Goal: Transaction & Acquisition: Purchase product/service

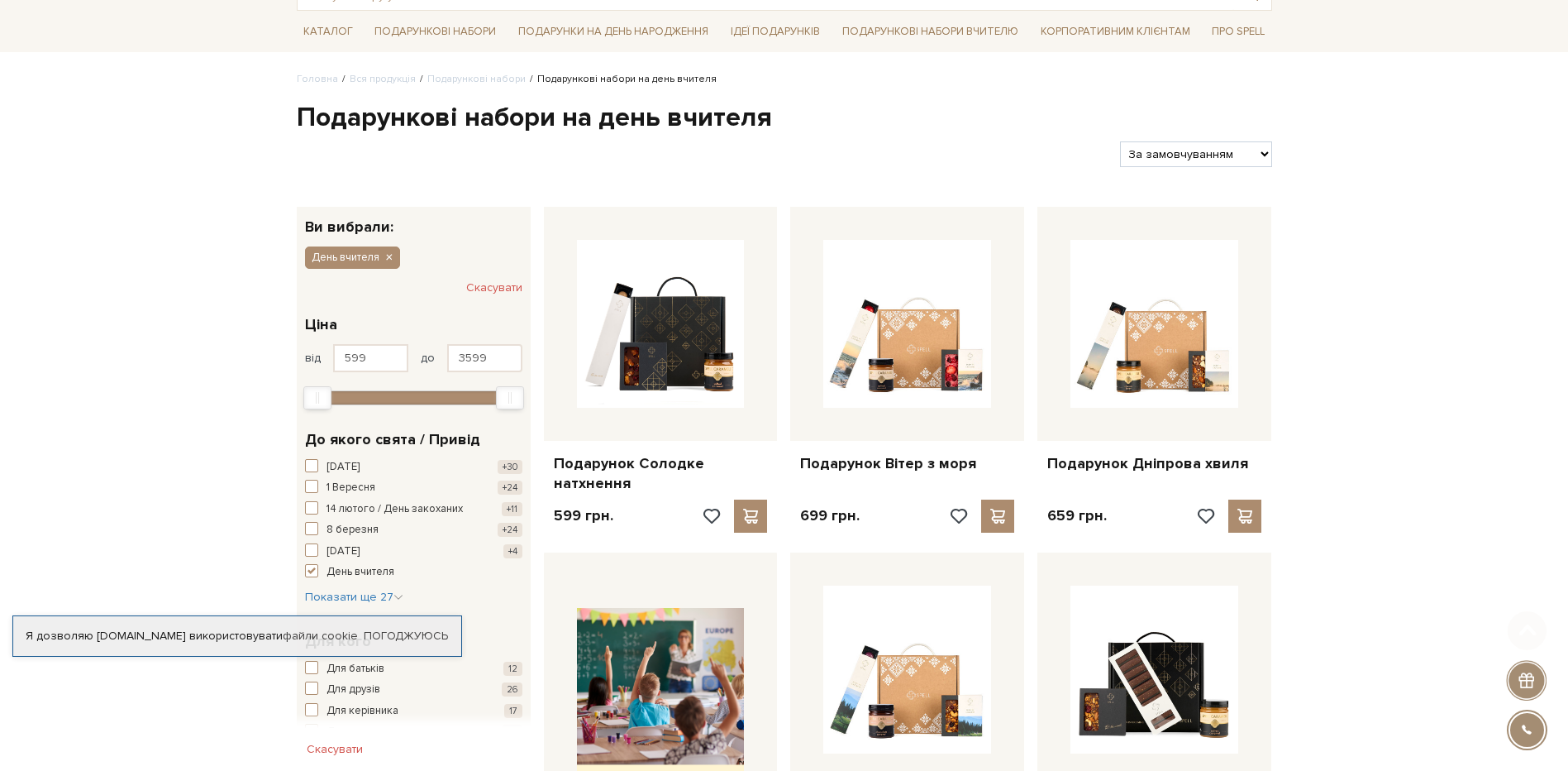
scroll to position [331, 0]
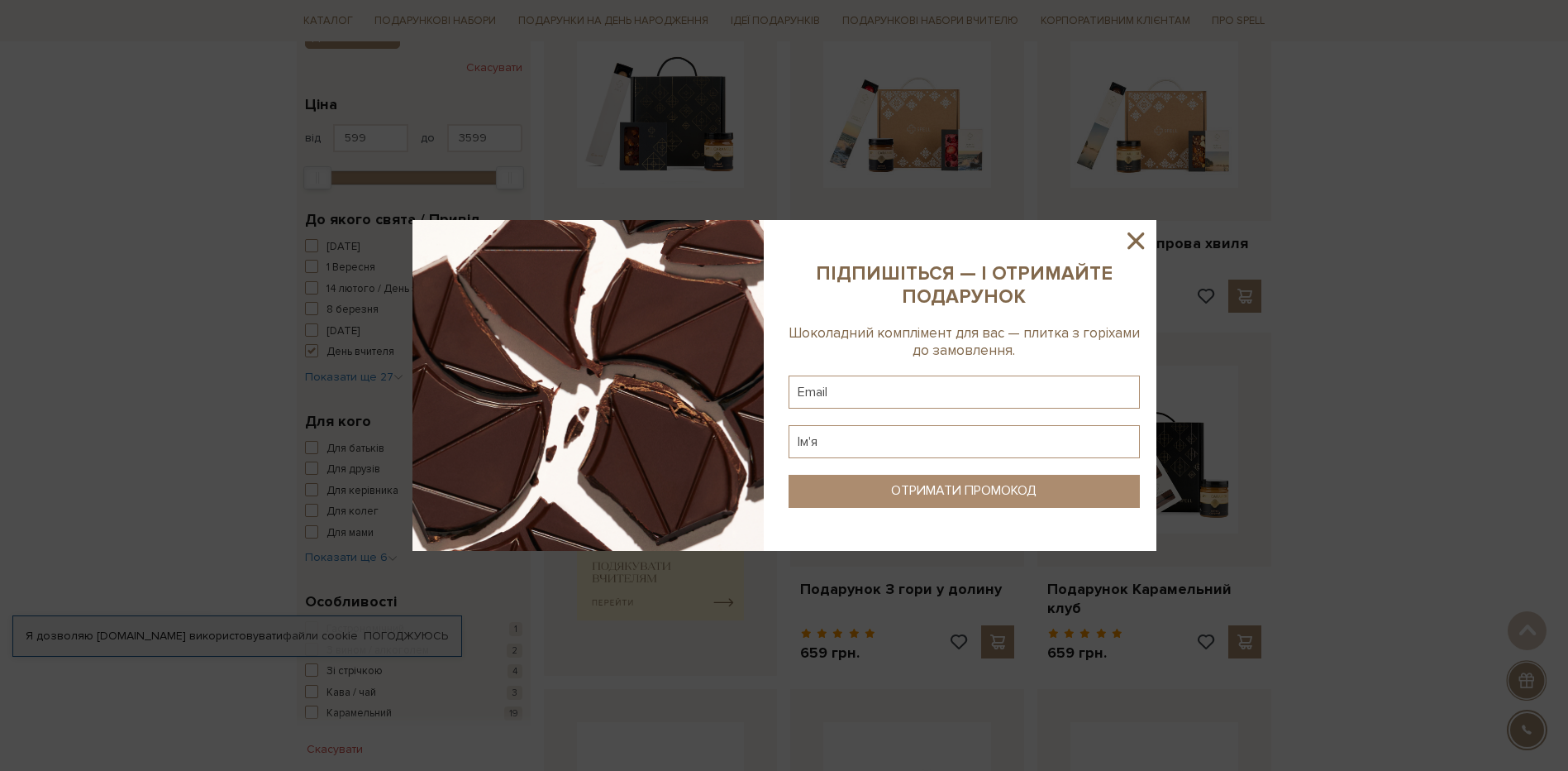
click at [1138, 242] on icon at bounding box center [1136, 241] width 17 height 17
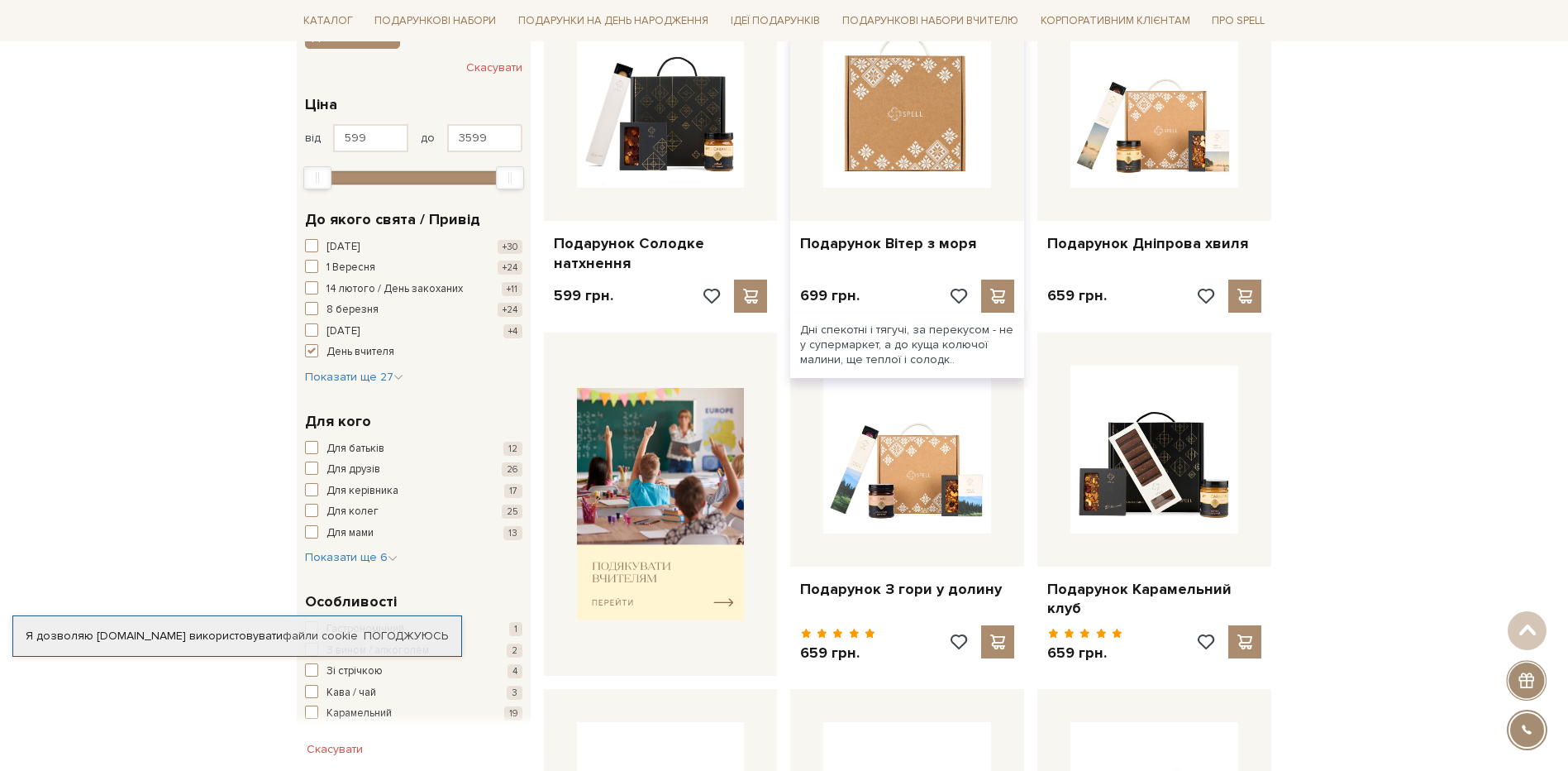
click at [911, 114] on img at bounding box center [907, 104] width 168 height 168
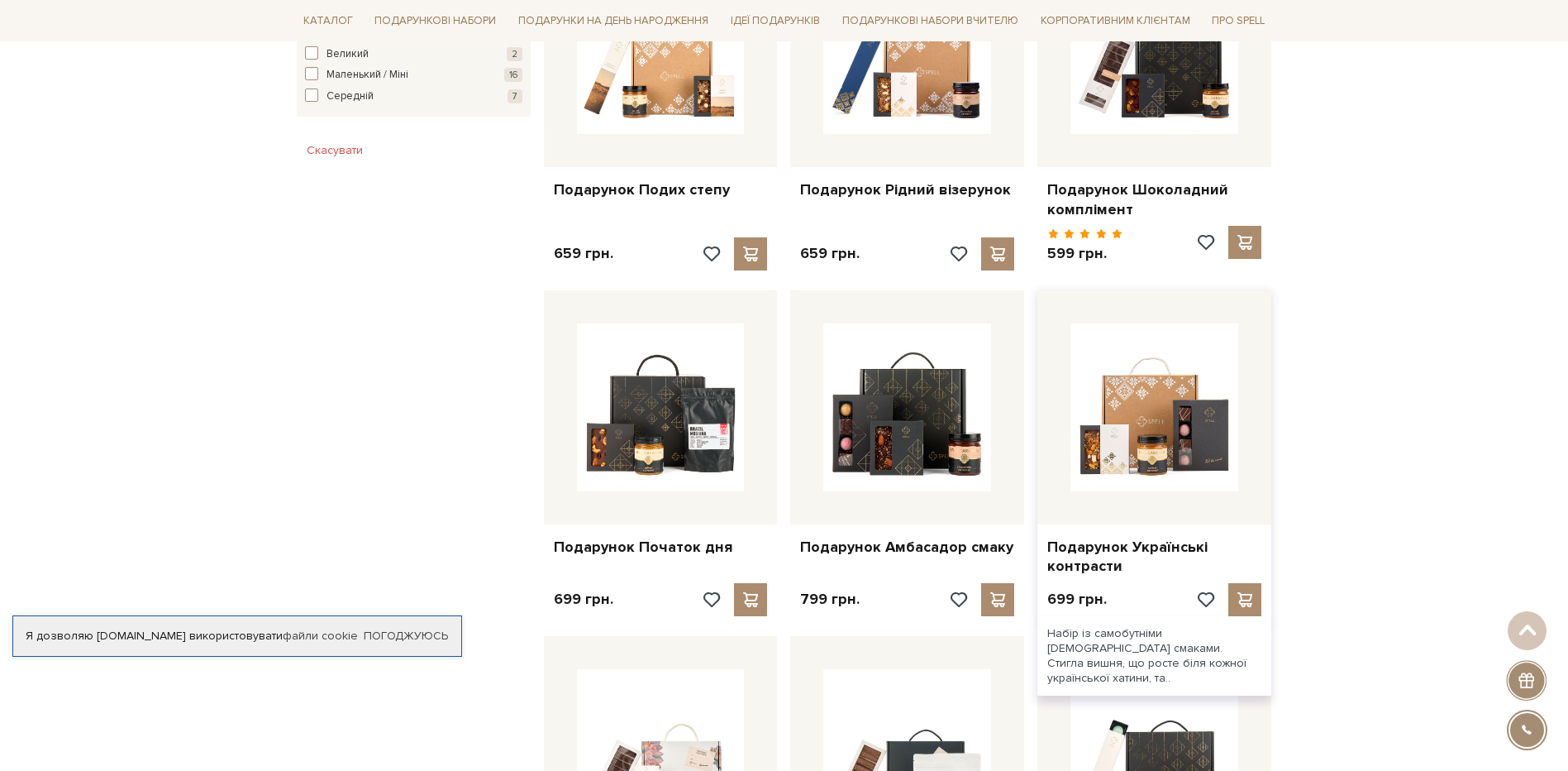
scroll to position [1312, 0]
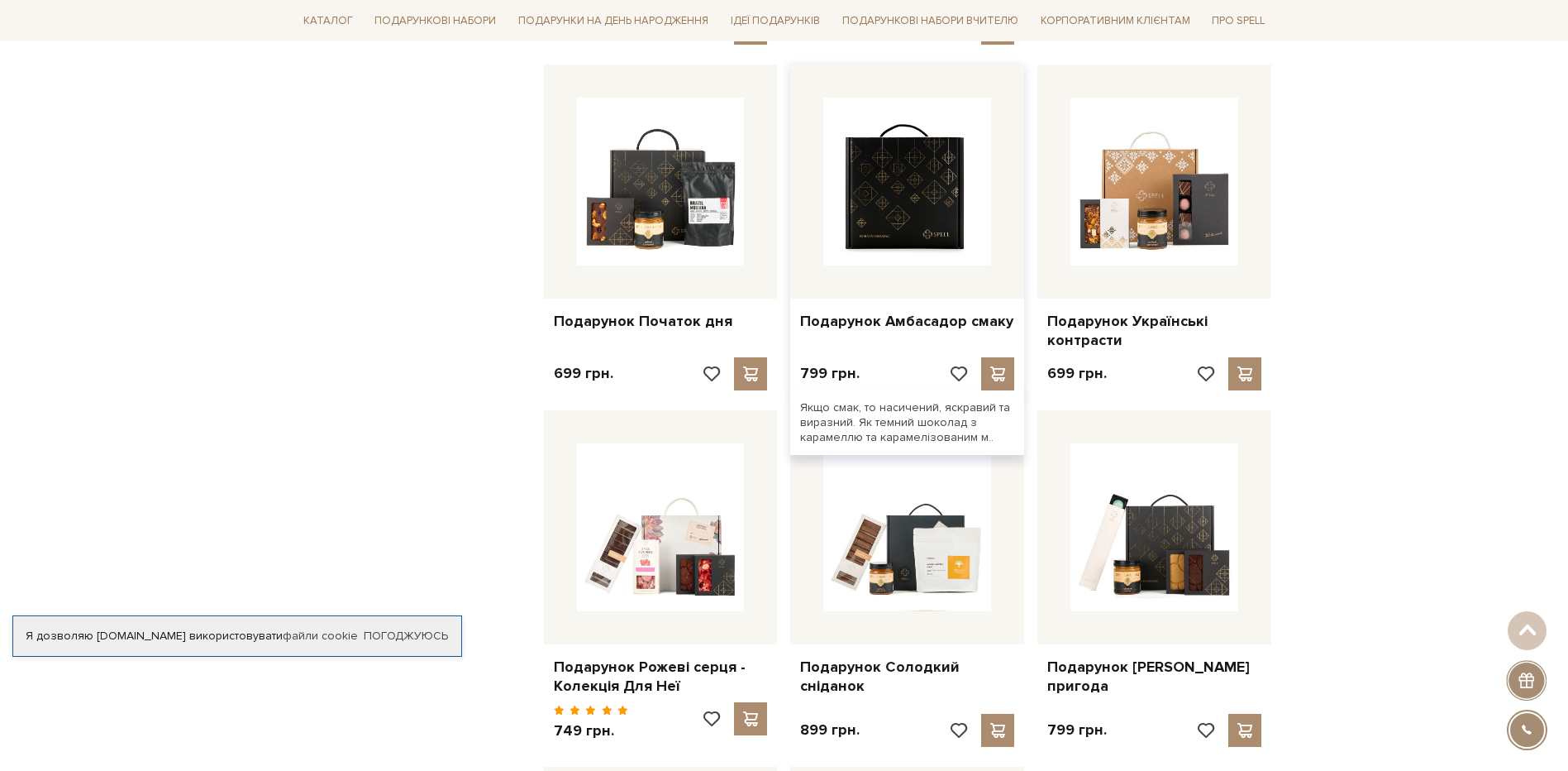
click at [951, 216] on img at bounding box center [907, 182] width 168 height 168
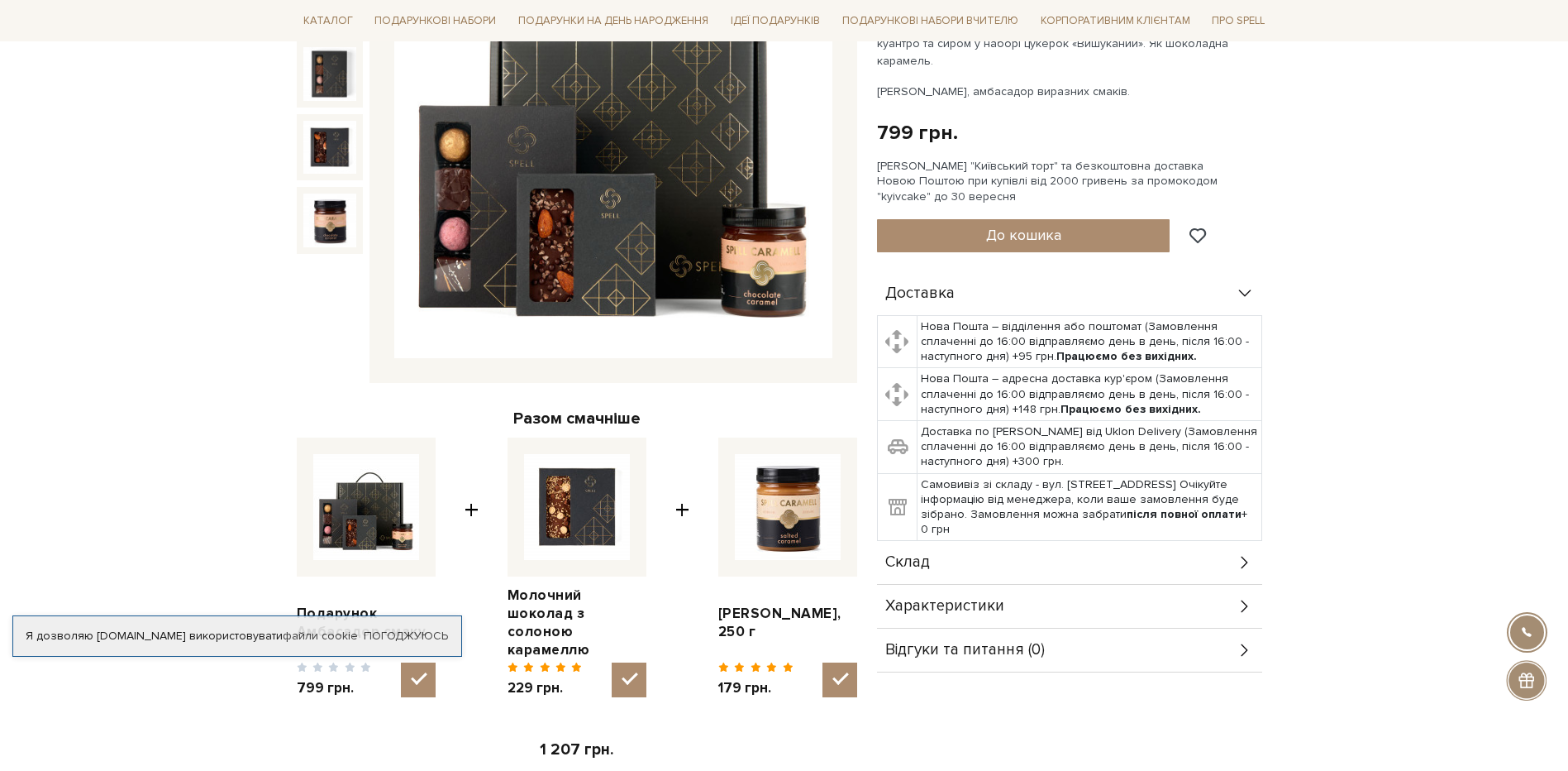
scroll to position [414, 0]
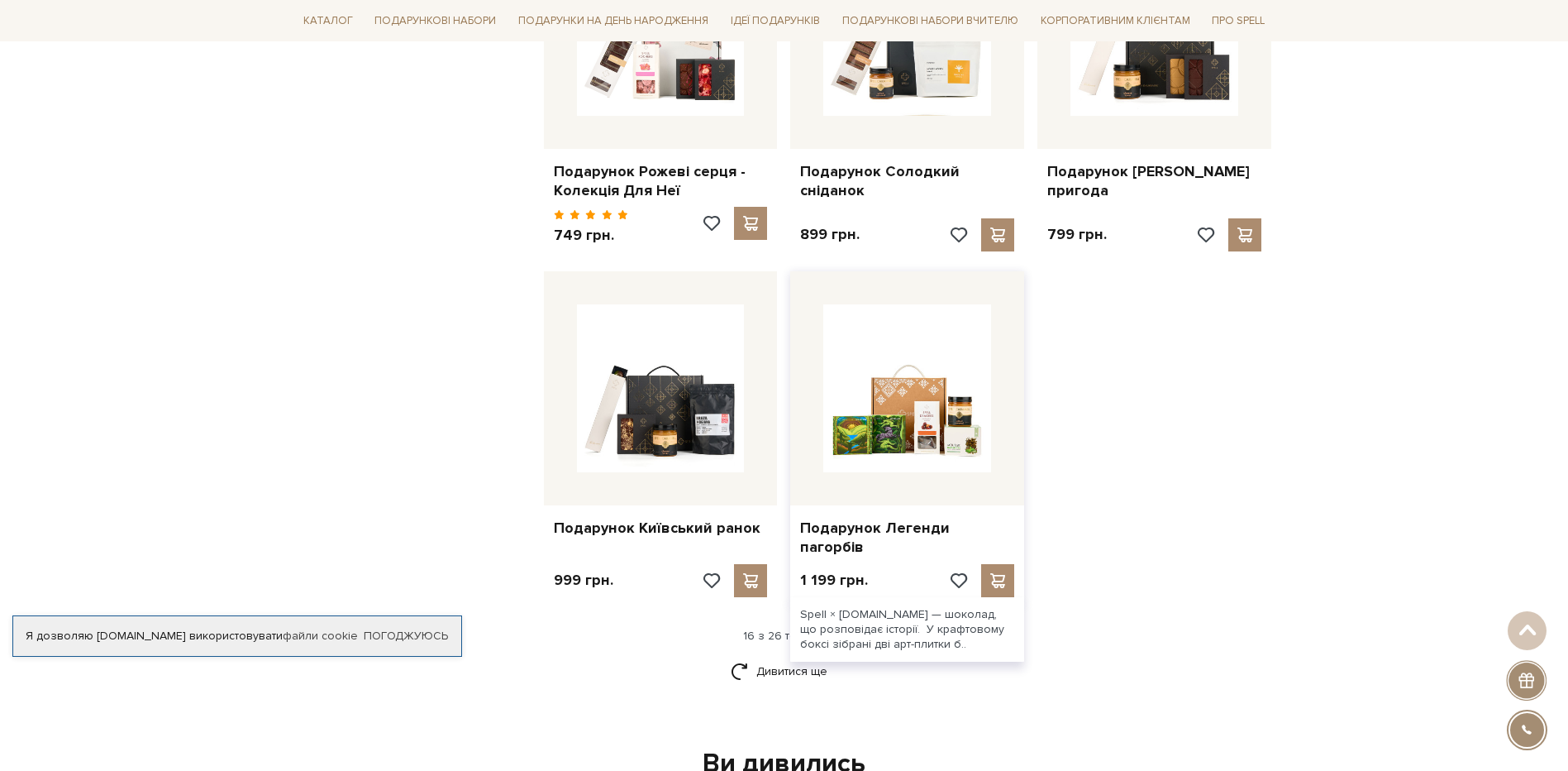
scroll to position [1809, 0]
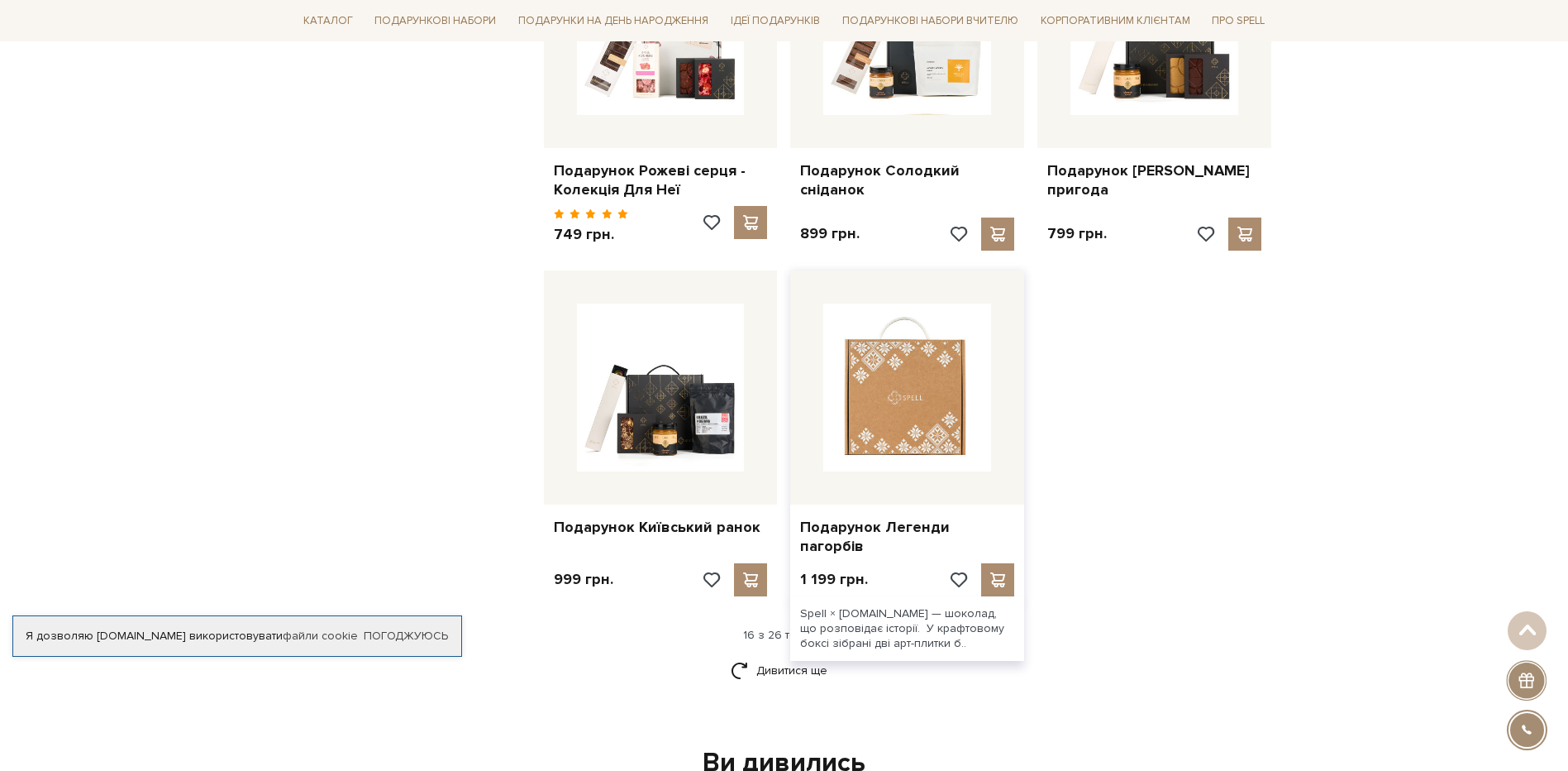
click at [975, 401] on img at bounding box center [907, 388] width 168 height 168
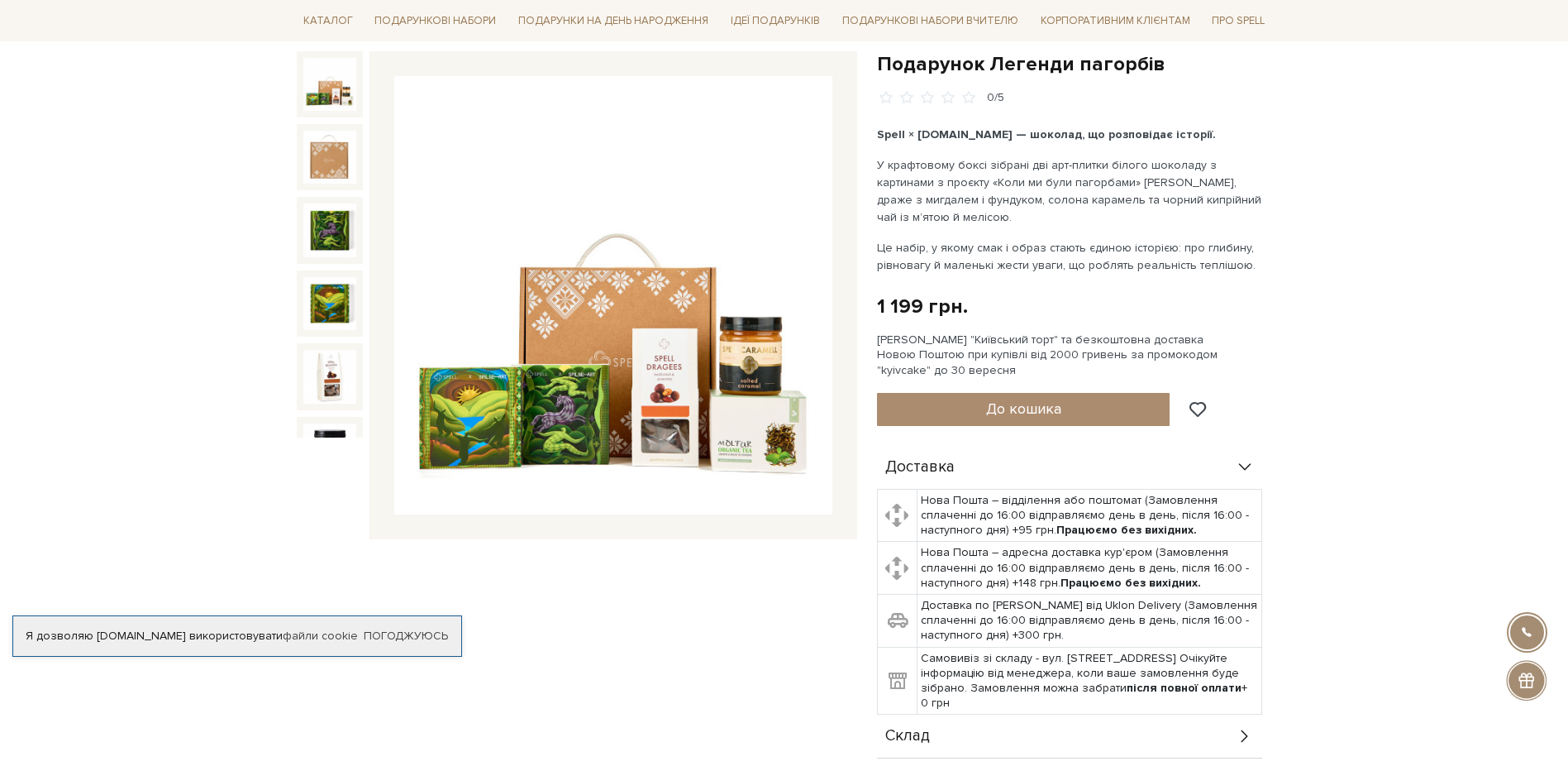
scroll to position [165, 0]
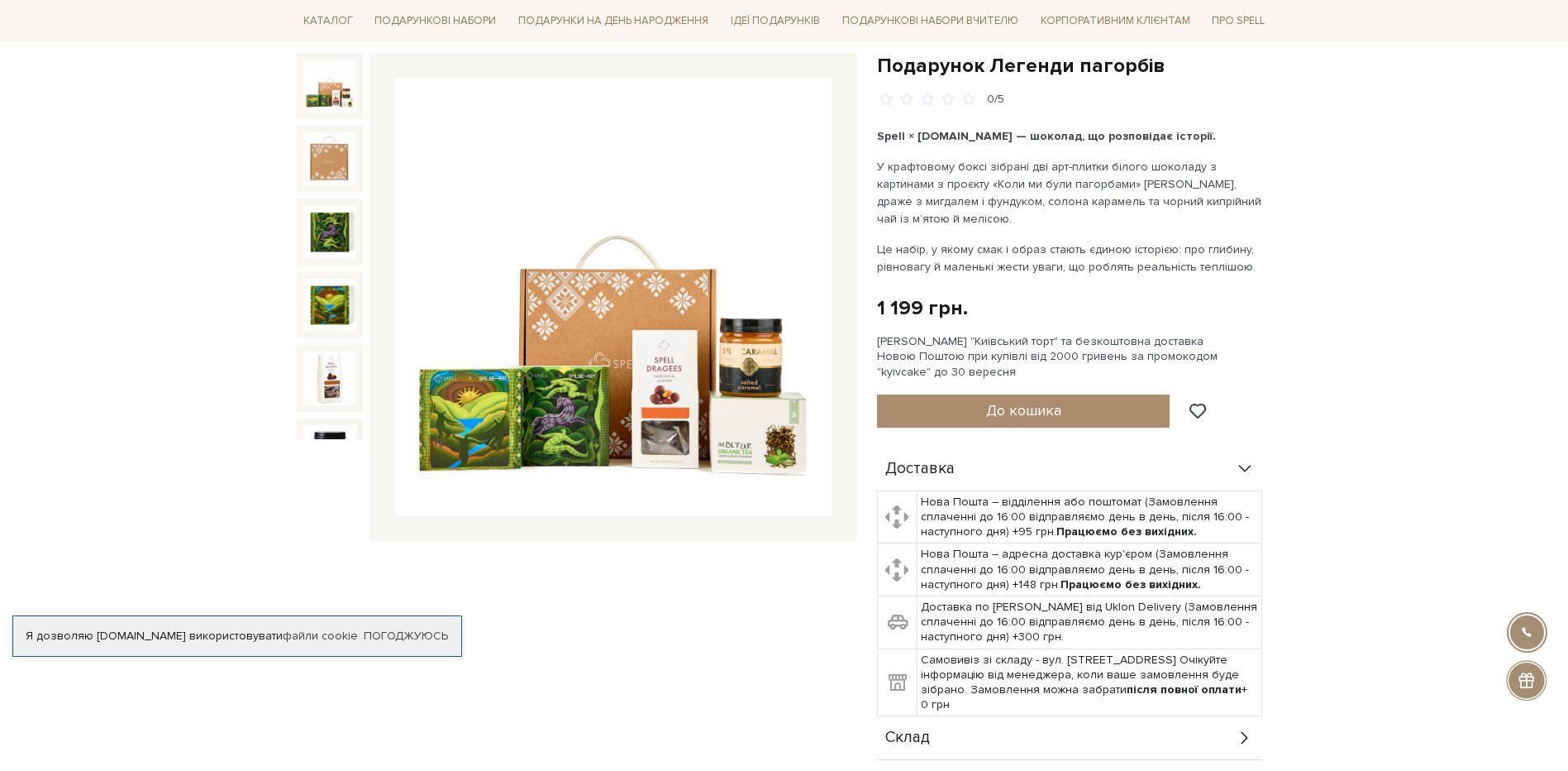
click at [730, 303] on img at bounding box center [613, 297] width 438 height 438
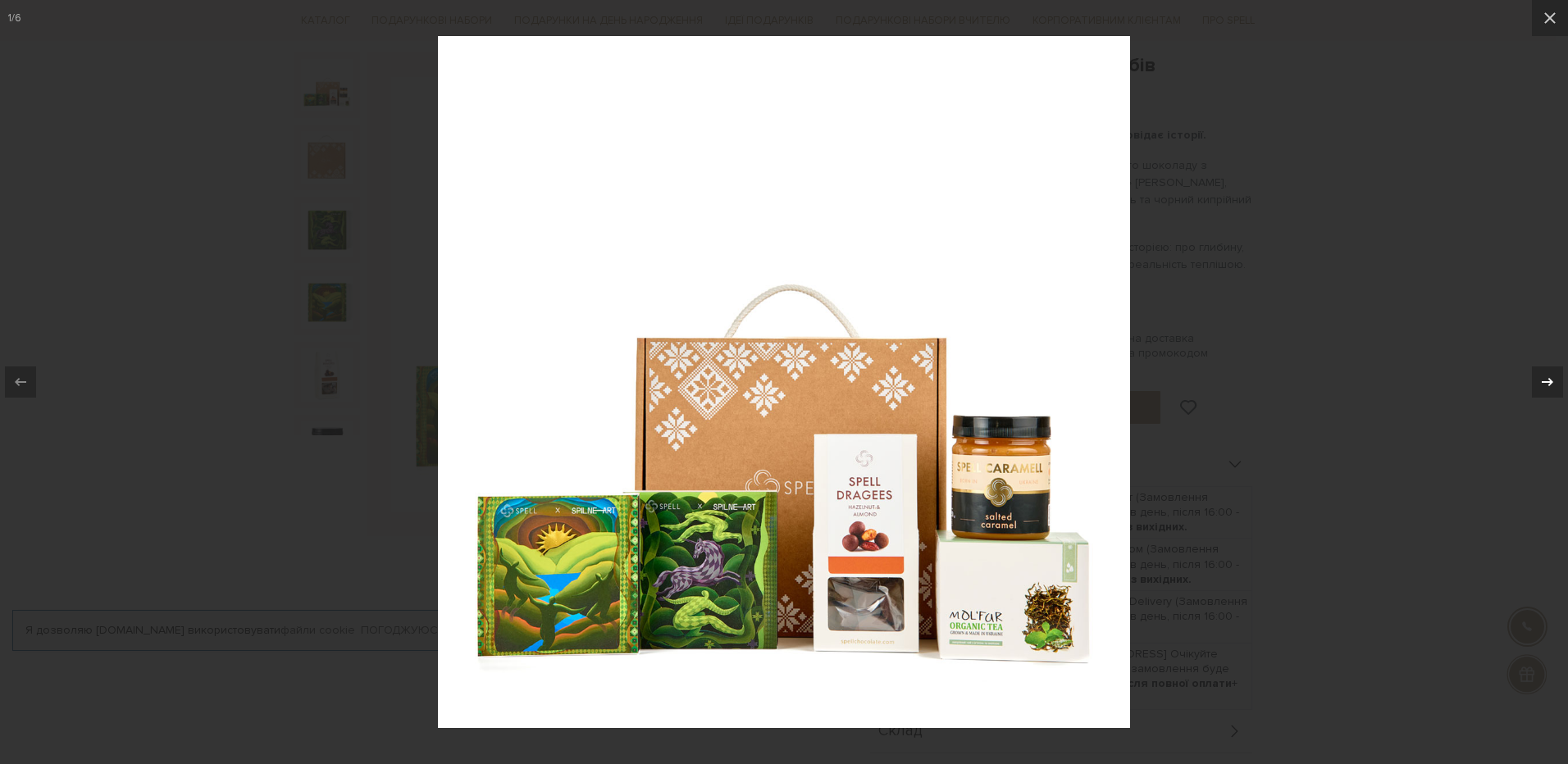
click at [1546, 378] on icon at bounding box center [1547, 382] width 20 height 20
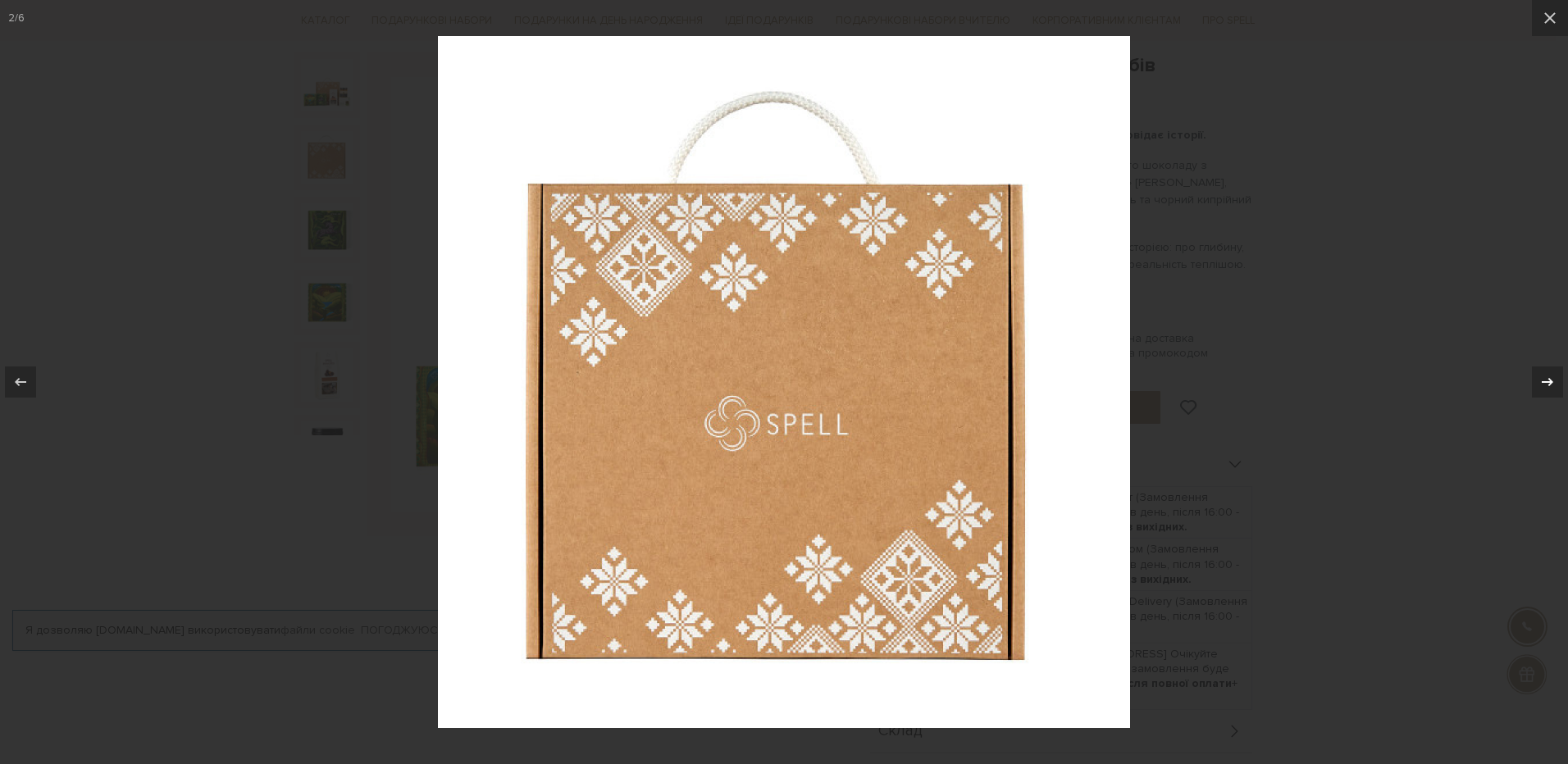
click at [1546, 378] on icon at bounding box center [1547, 382] width 20 height 20
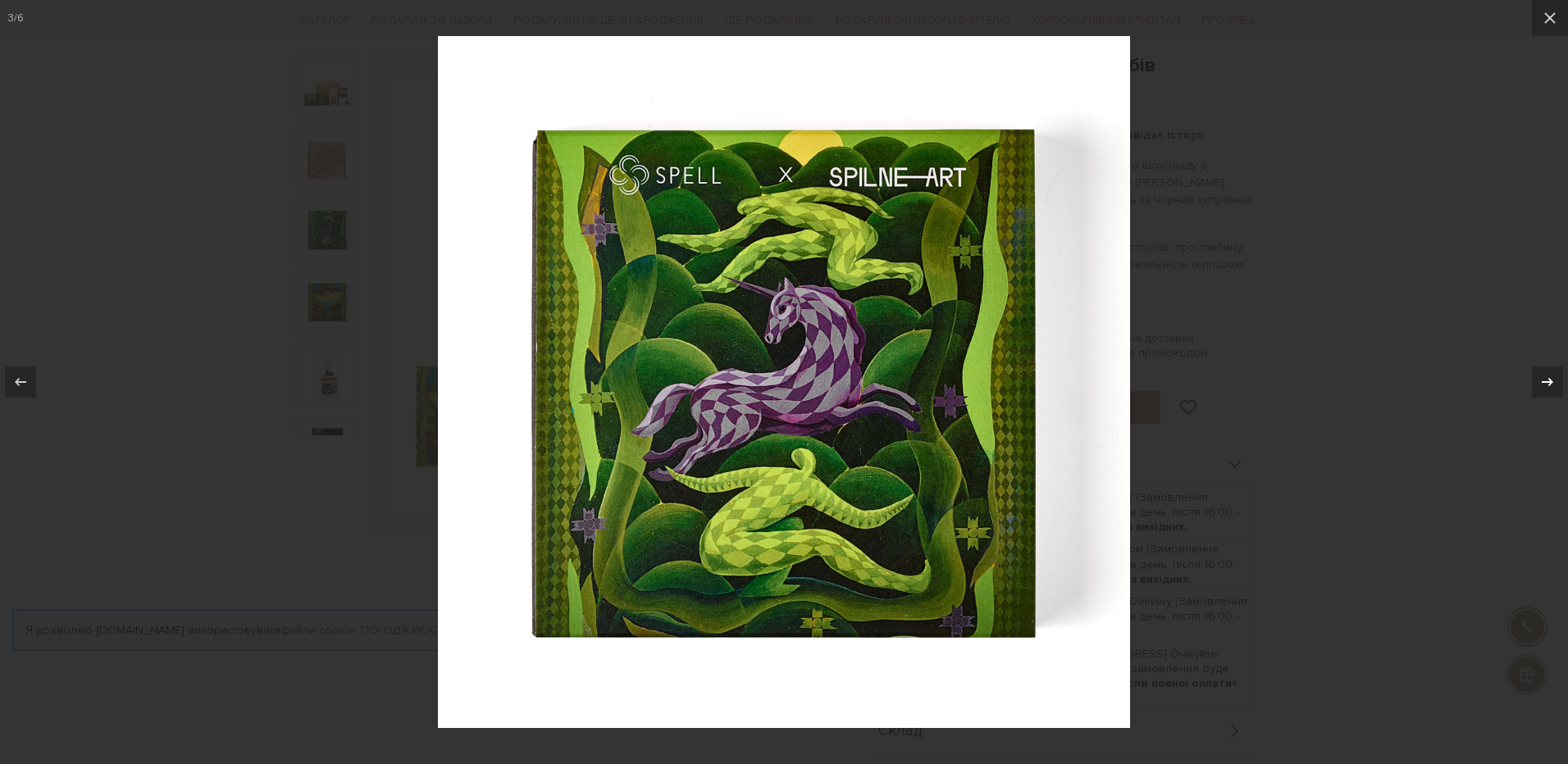
click at [1546, 378] on icon at bounding box center [1547, 382] width 20 height 20
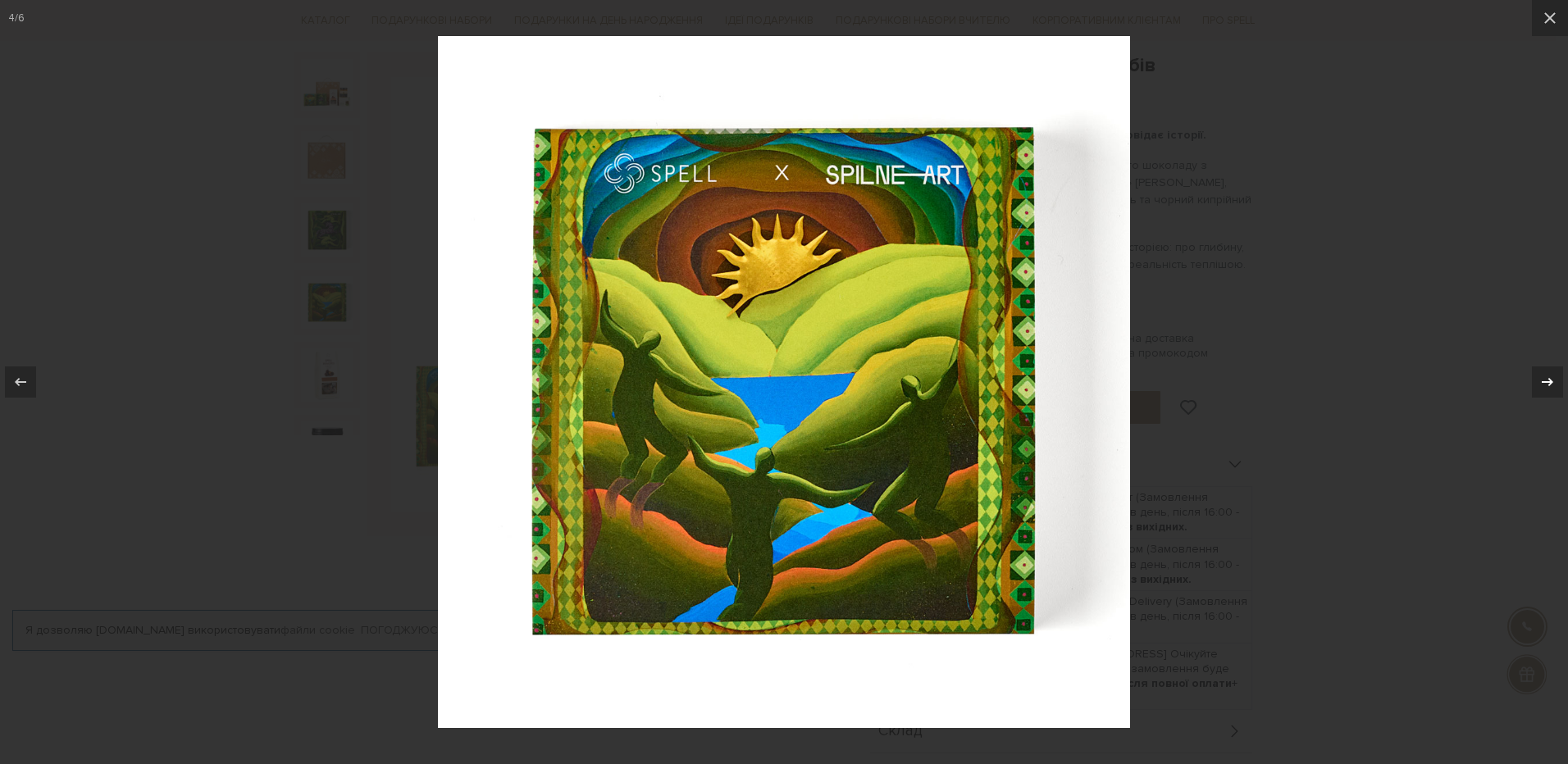
click at [1546, 378] on icon at bounding box center [1547, 382] width 20 height 20
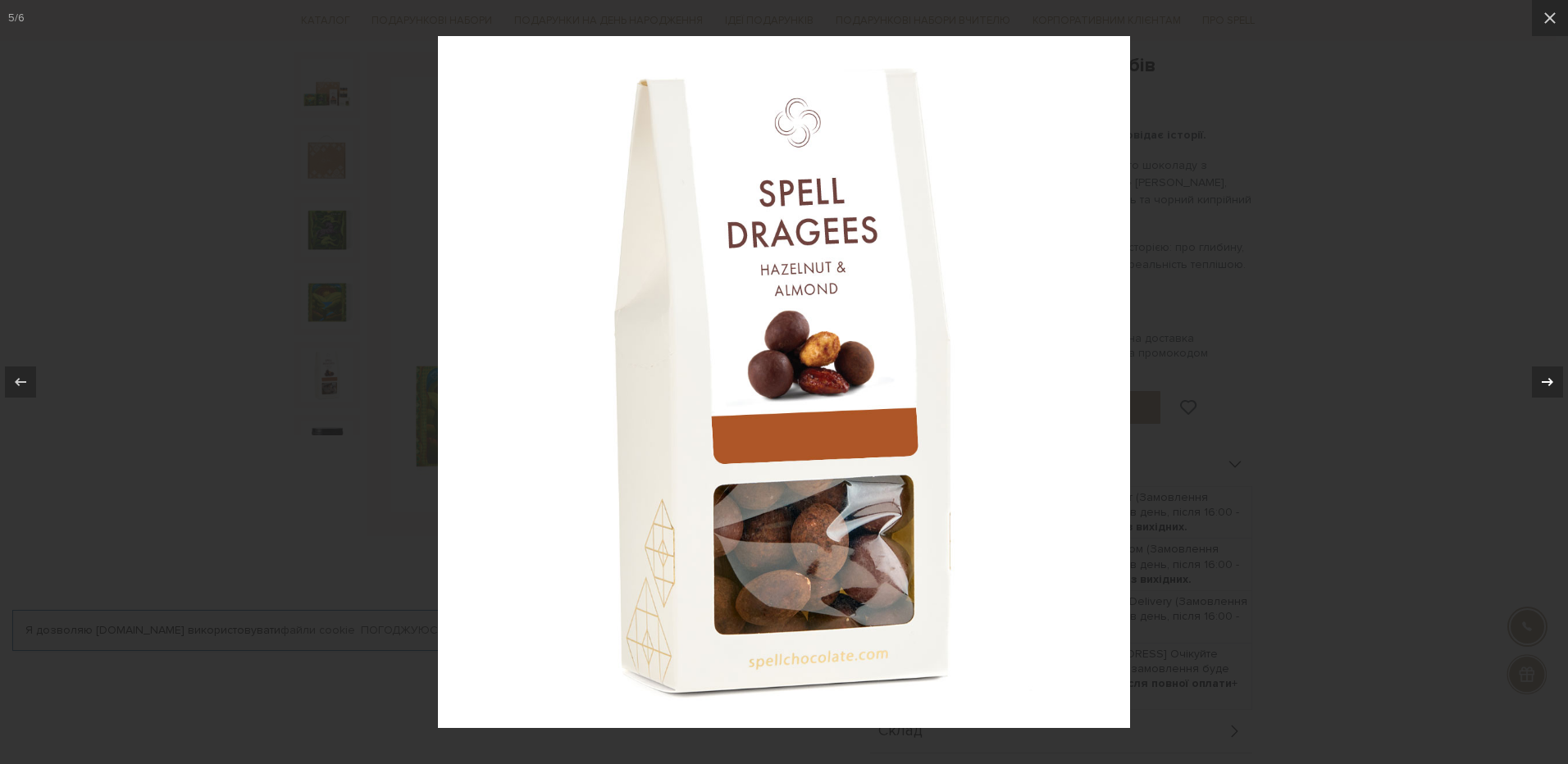
click at [1546, 378] on icon at bounding box center [1547, 382] width 20 height 20
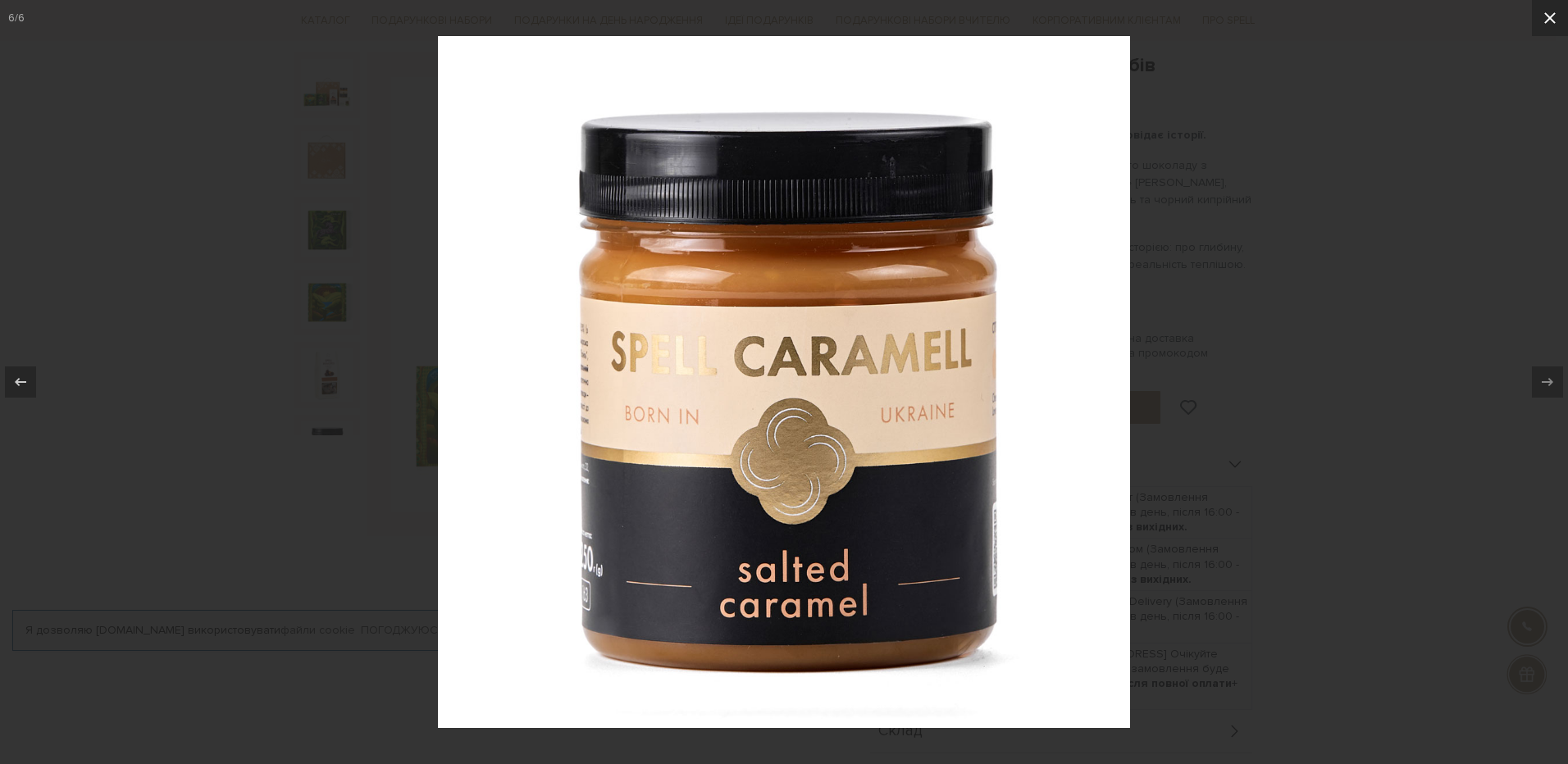
click at [1544, 13] on icon at bounding box center [1550, 18] width 20 height 20
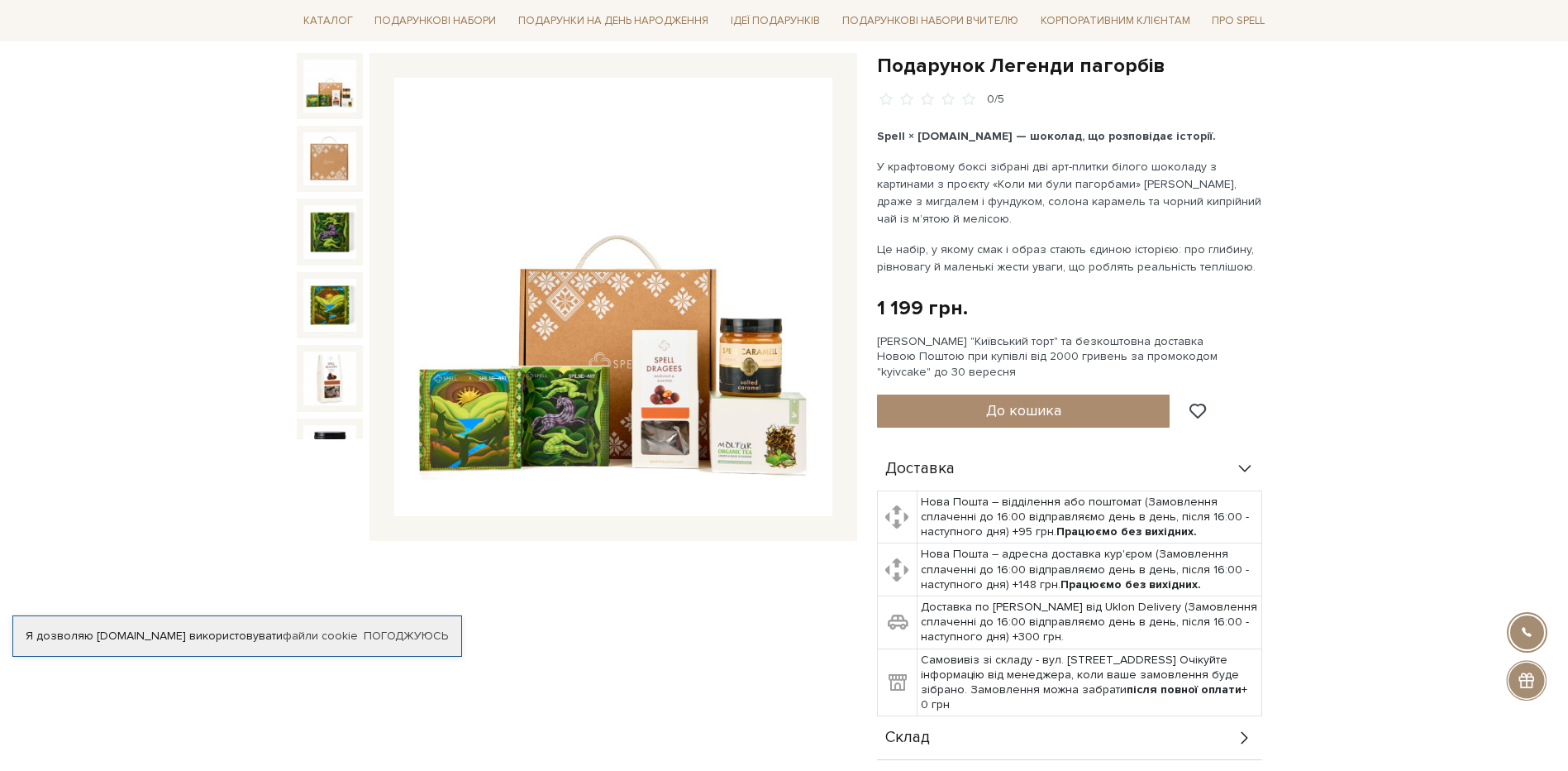
scroll to position [23, 0]
